Goal: Information Seeking & Learning: Learn about a topic

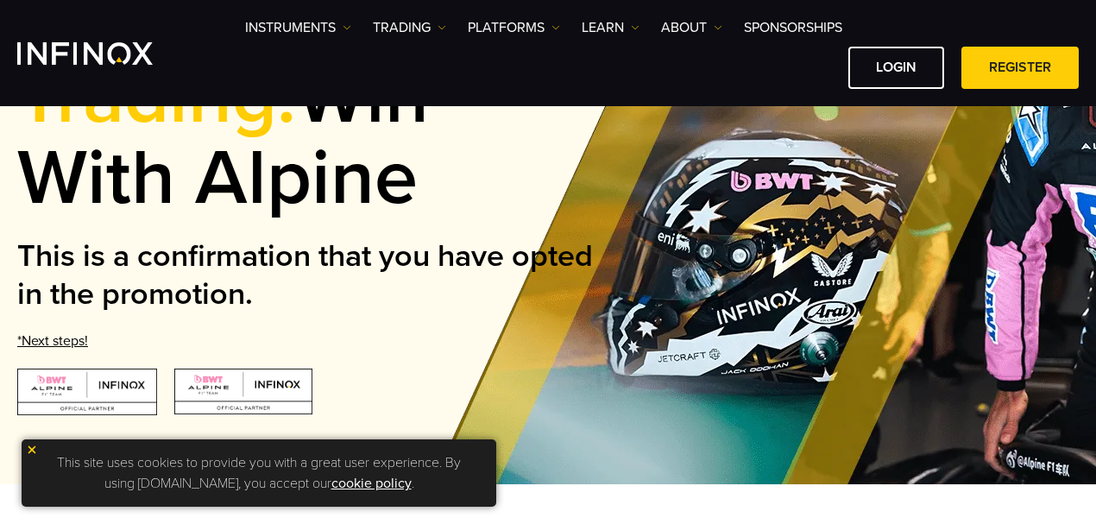
scroll to position [235, 0]
click at [62, 332] on link "*Next steps!" at bounding box center [52, 340] width 71 height 17
